Goal: Book appointment/travel/reservation

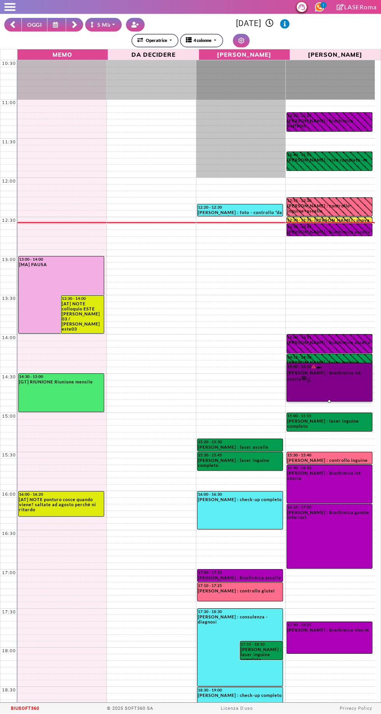
select select "*"
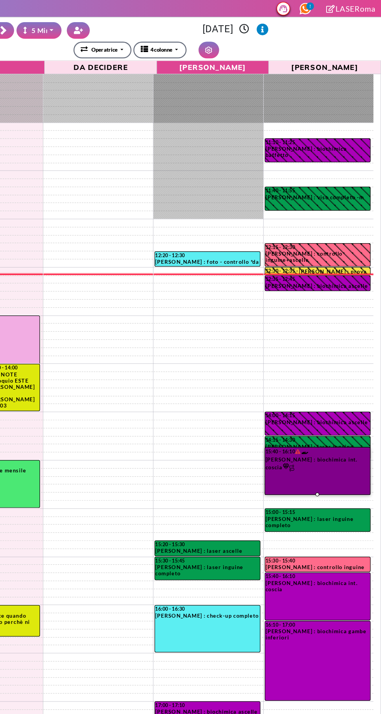
scroll to position [72, 0]
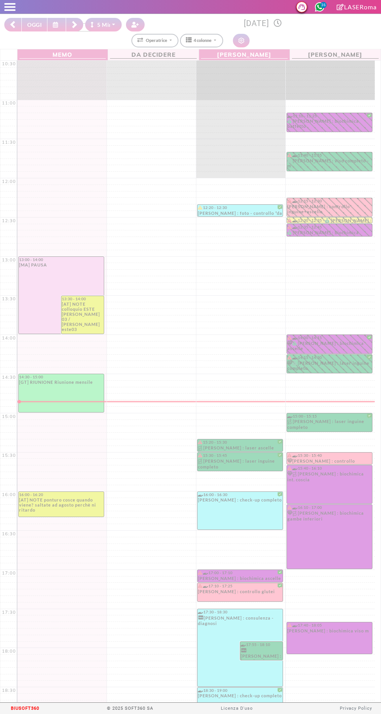
select select "*"
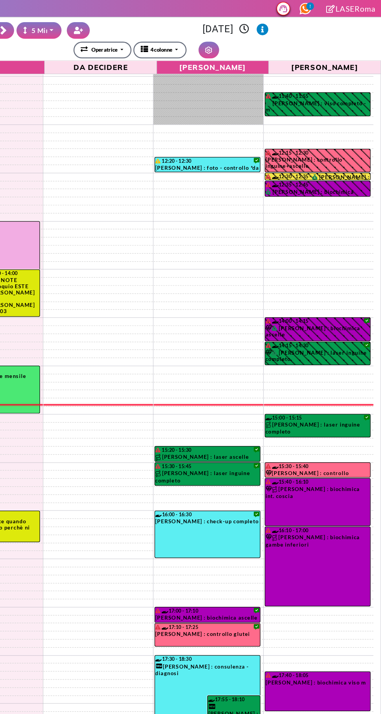
scroll to position [85, 0]
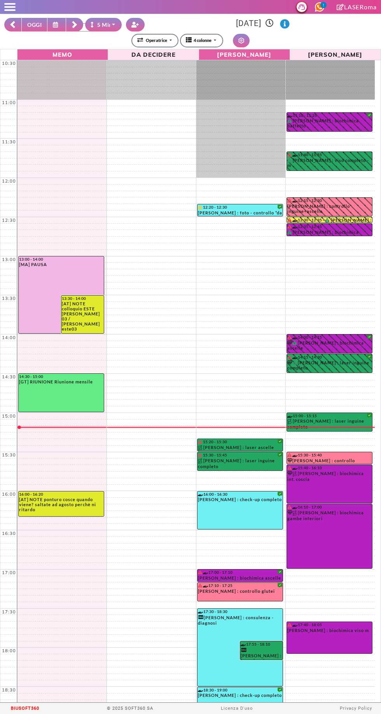
select select "*"
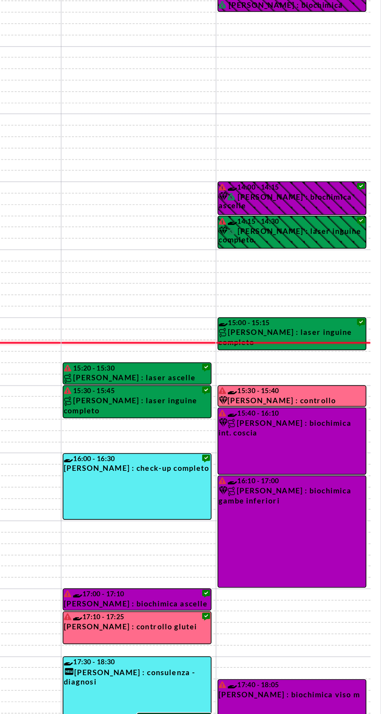
select select "*"
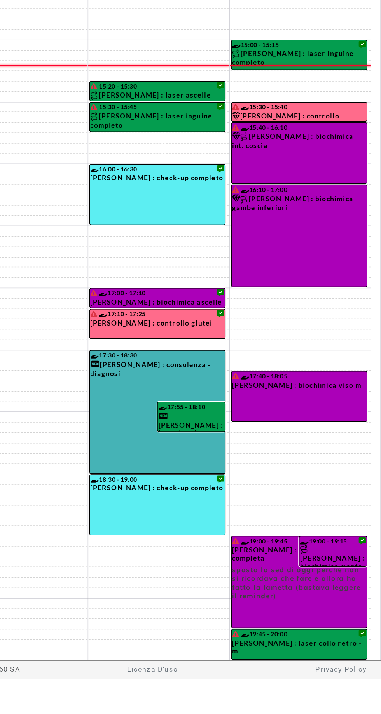
click at [218, 543] on link "17:30 - 18:30 FRANCESCA COVICCIA : consulenza - diagnosi" at bounding box center [240, 546] width 86 height 78
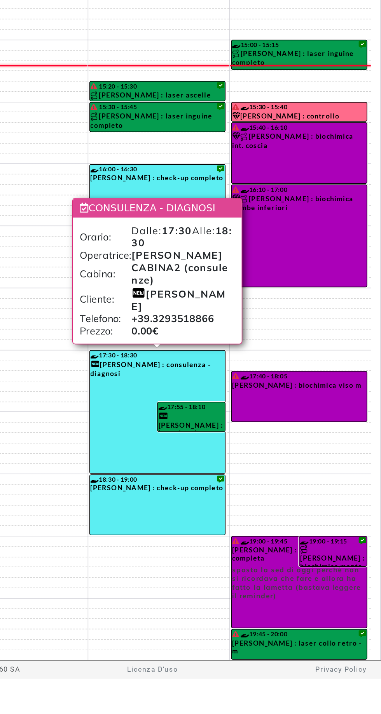
click at [215, 665] on td at bounding box center [196, 666] width 358 height 7
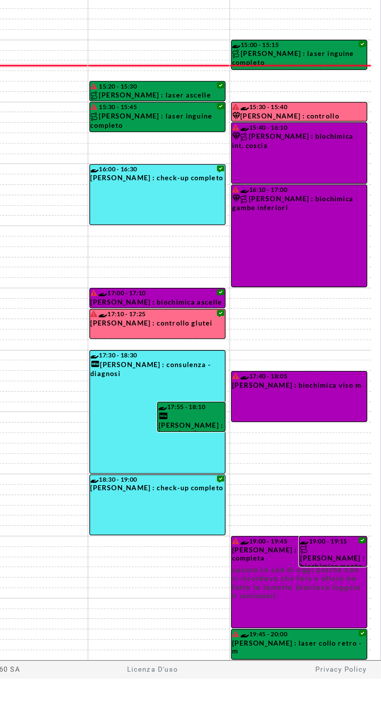
select select "*"
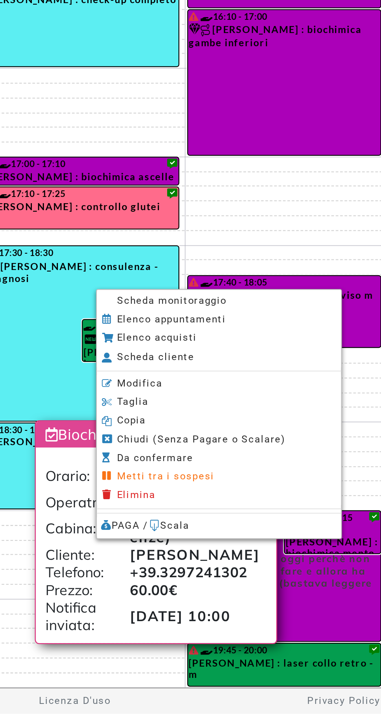
click at [260, 530] on span "Scheda monitoraggio" at bounding box center [279, 531] width 49 height 5
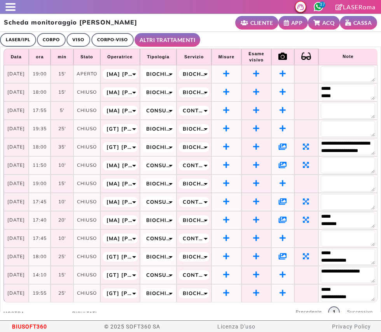
select select "**"
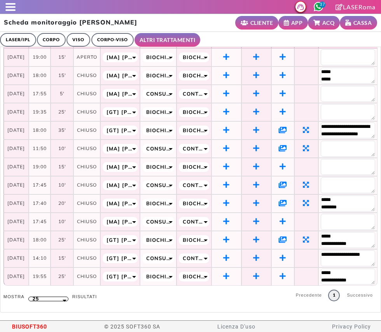
click at [286, 236] on icon at bounding box center [283, 239] width 8 height 7
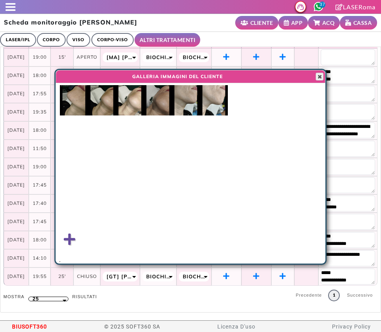
click at [318, 76] on span "button" at bounding box center [319, 76] width 6 height 6
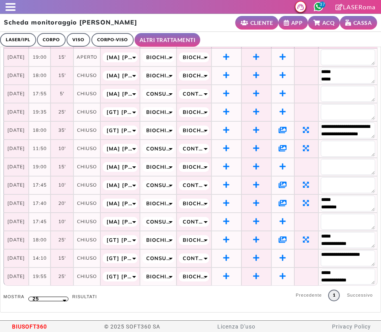
click at [13, 10] on span at bounding box center [10, 10] width 10 height 2
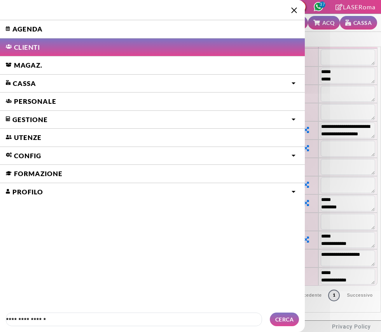
click at [19, 25] on link "Agenda" at bounding box center [152, 29] width 305 height 18
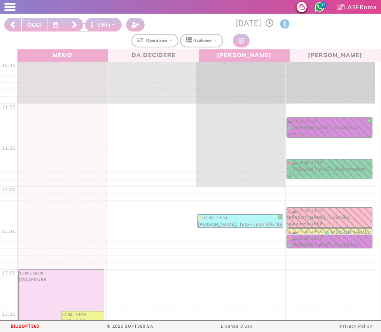
select select "*"
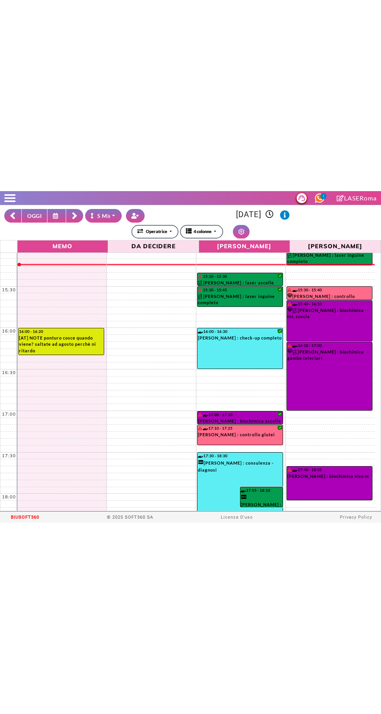
scroll to position [381, 0]
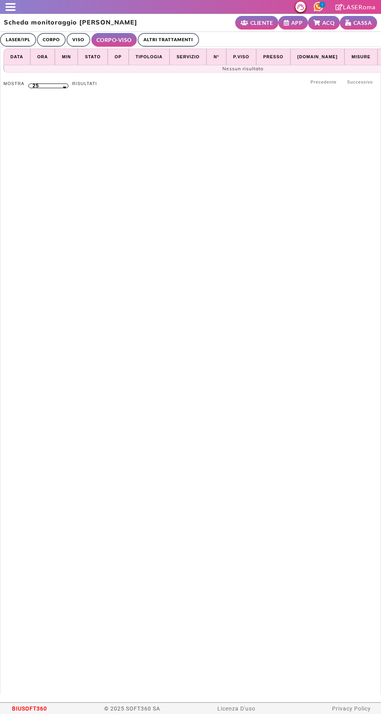
select select "**"
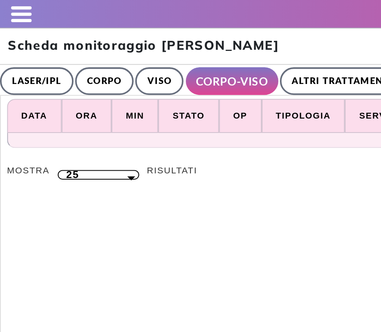
click at [7, 7] on span at bounding box center [10, 7] width 10 height 2
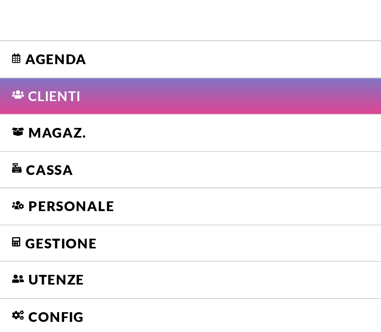
click at [20, 29] on link "Agenda" at bounding box center [152, 29] width 305 height 18
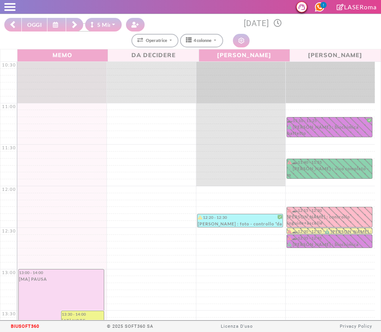
select select "*"
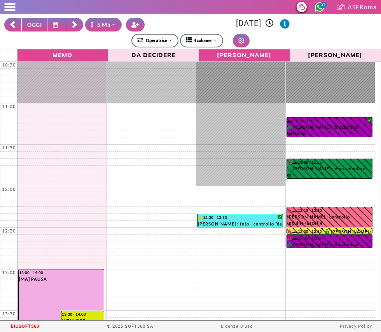
click at [35, 19] on button "OGGI" at bounding box center [34, 25] width 26 height 14
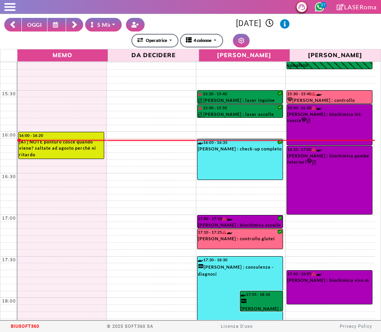
scroll to position [385, 0]
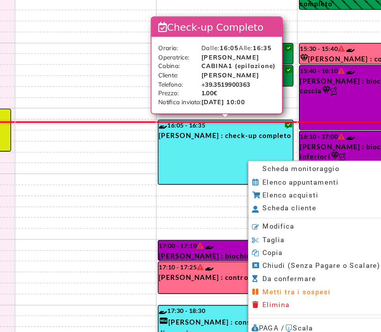
click at [294, 171] on span "Scheda monitoraggio" at bounding box center [288, 171] width 49 height 5
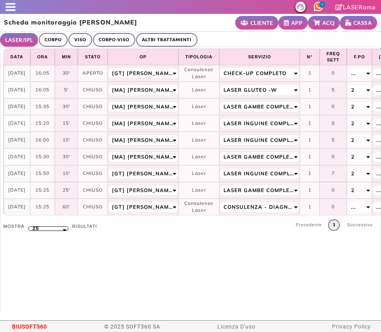
select select "**"
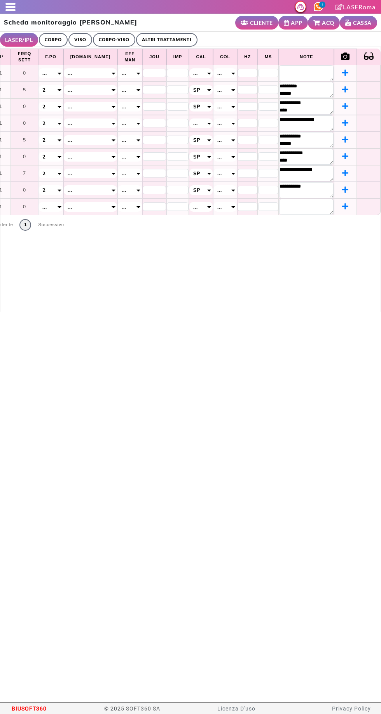
scroll to position [0, 287]
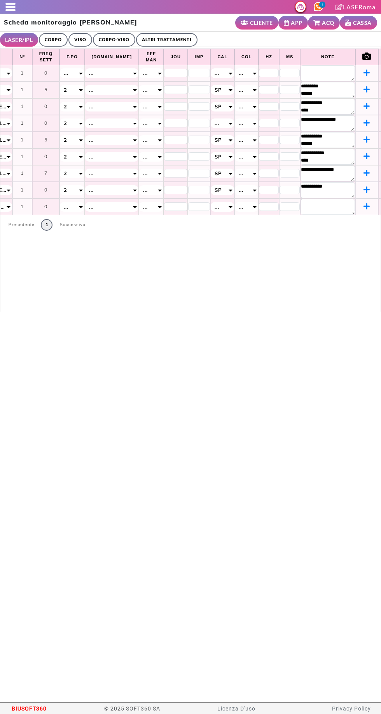
click at [10, 3] on span at bounding box center [10, 4] width 10 height 2
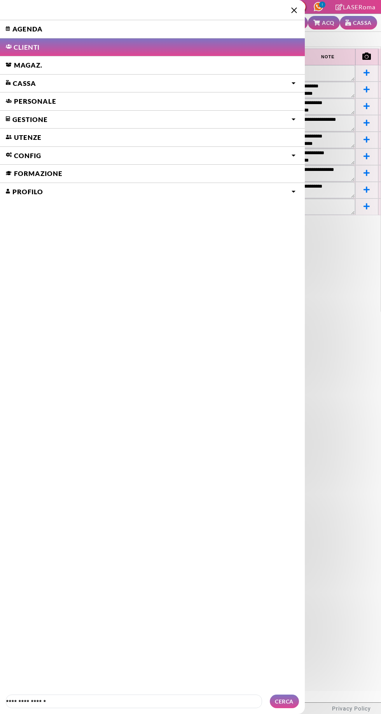
click at [33, 28] on link "Agenda" at bounding box center [152, 29] width 305 height 18
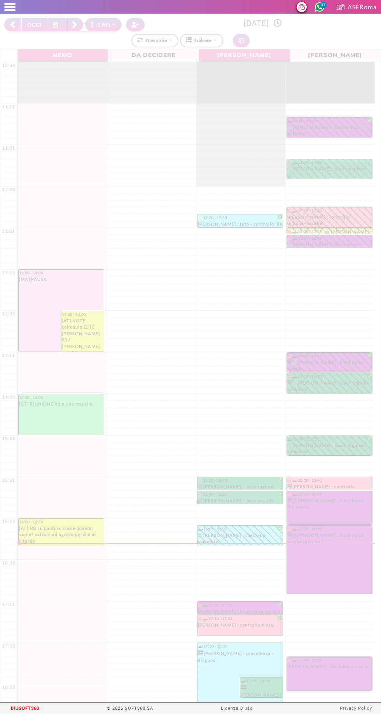
select select "*"
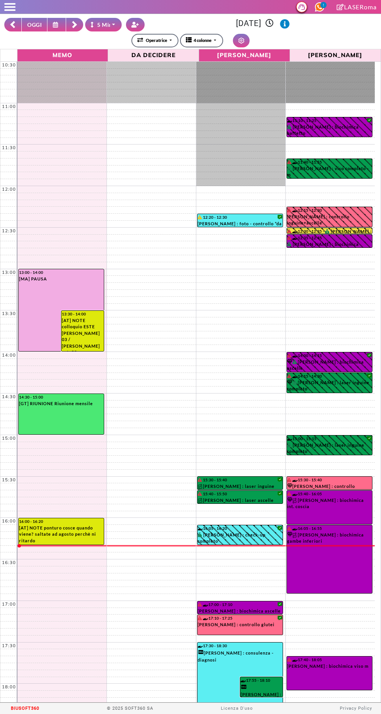
scroll to position [147, 0]
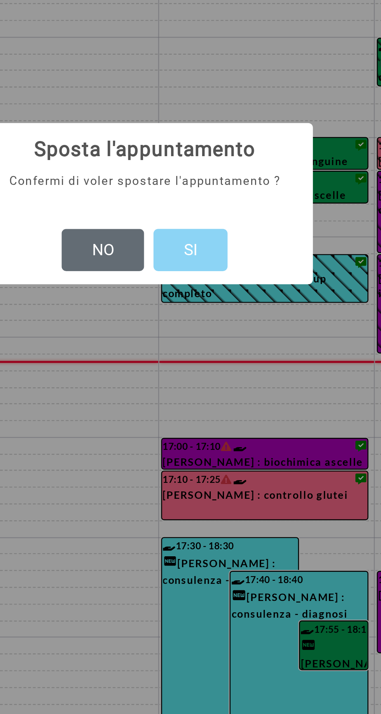
click at [168, 375] on button "NO" at bounding box center [173, 377] width 34 height 18
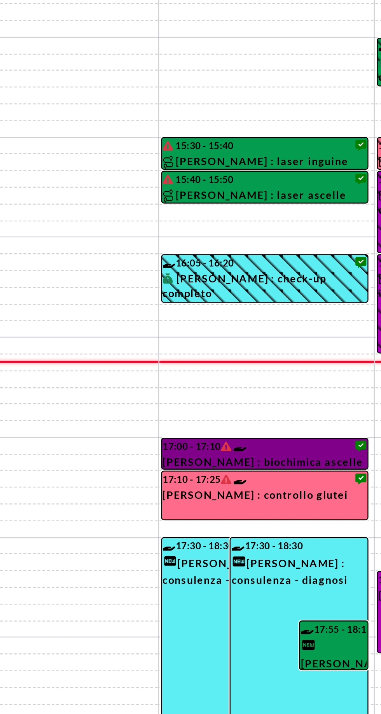
click at [250, 464] on link "17:00 - 17:10 [PERSON_NAME] : biochimica ascelle" at bounding box center [240, 460] width 86 height 13
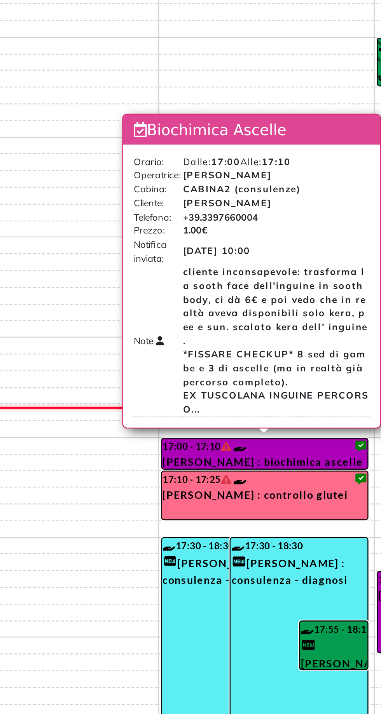
click at [251, 293] on td at bounding box center [196, 291] width 358 height 7
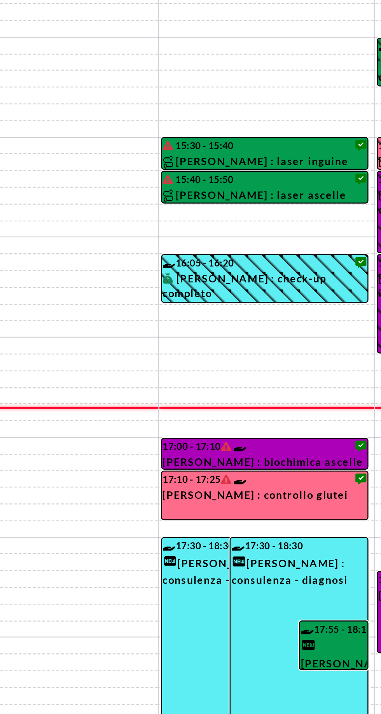
select select "*"
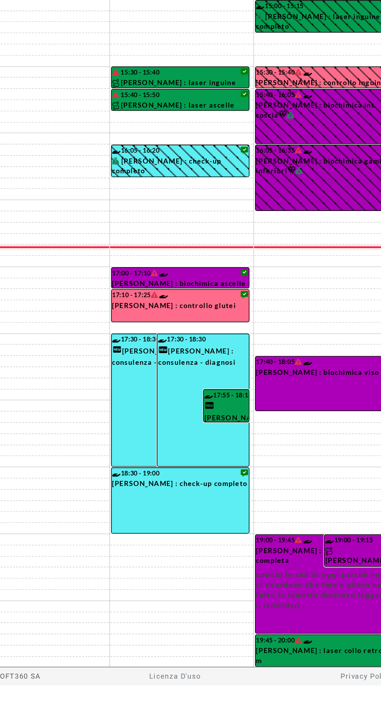
scroll to position [145, 0]
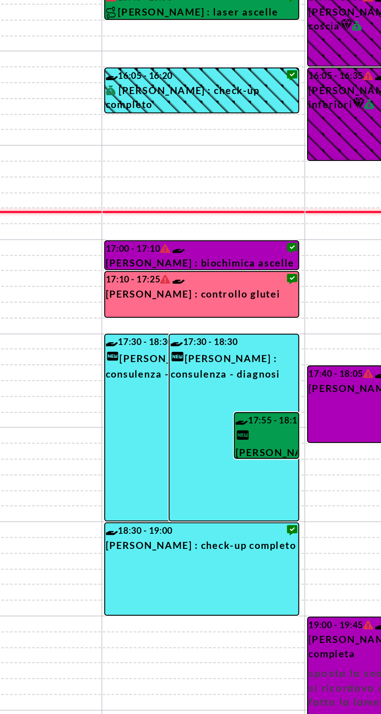
select select "*"
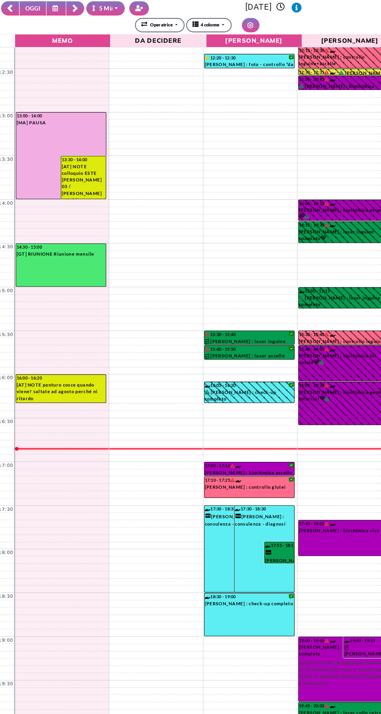
scroll to position [143, 0]
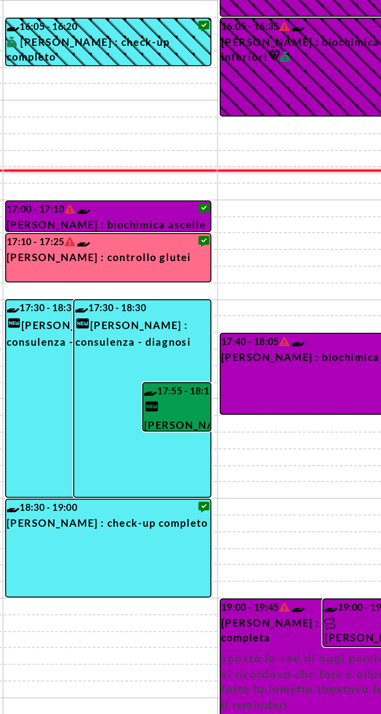
select select "*"
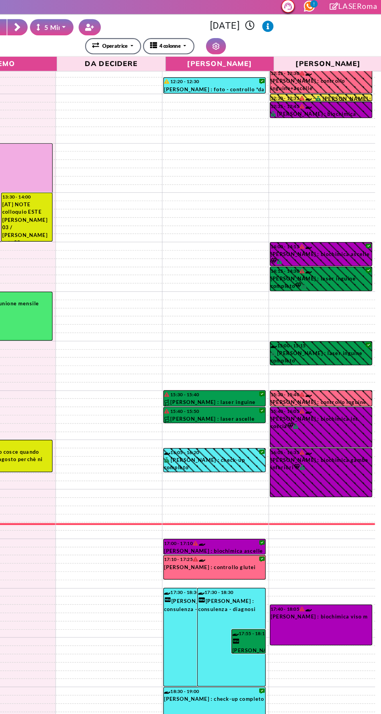
scroll to position [147, 0]
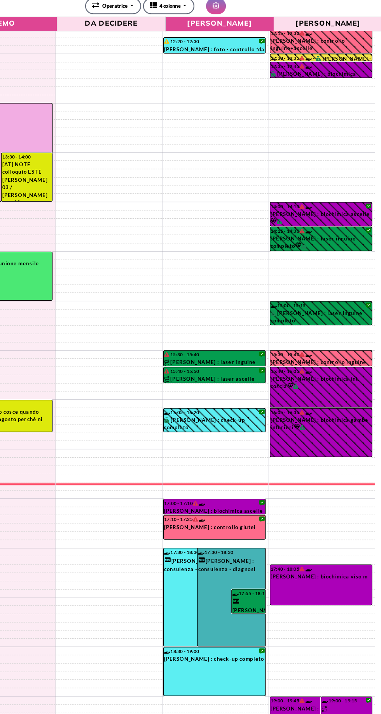
click at [247, 563] on link "17:30 - 18:30 FRANCESCA COVICCIA : consulenza - diagnosi" at bounding box center [254, 537] width 58 height 83
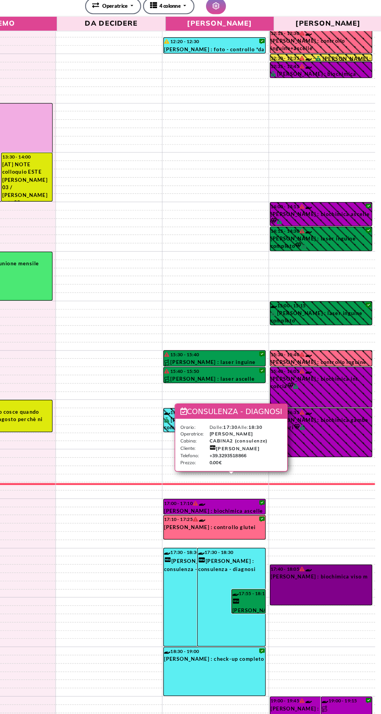
click at [335, 517] on link "17:40 - 18:05 MARIANO SCHETTI : biochimica viso m" at bounding box center [329, 527] width 86 height 34
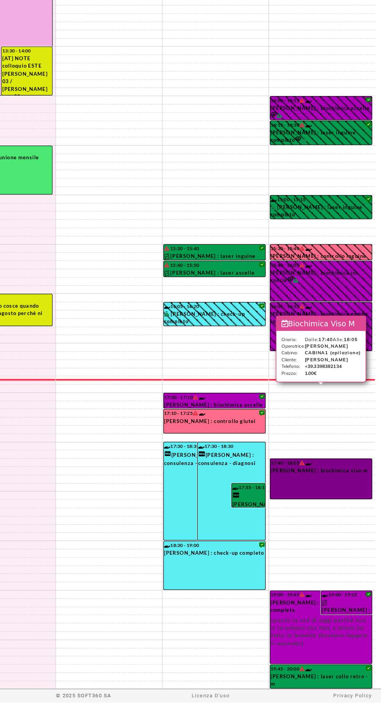
click at [334, 530] on link "17:40 - 18:05 MARIANO SCHETTI : biochimica viso m" at bounding box center [329, 527] width 86 height 34
